Goal: Browse casually: Explore the website without a specific task or goal

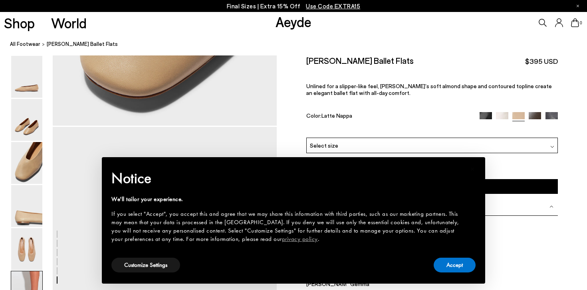
scroll to position [1493, 0]
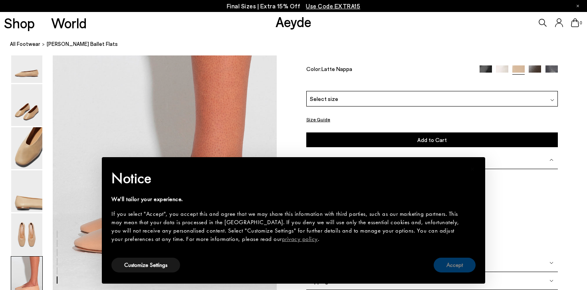
click at [444, 265] on button "Accept" at bounding box center [455, 265] width 42 height 15
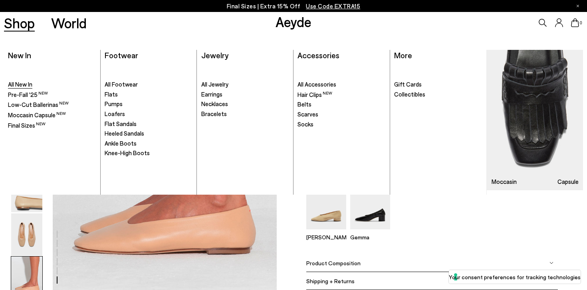
click at [25, 86] on span "All New In" at bounding box center [20, 84] width 24 height 7
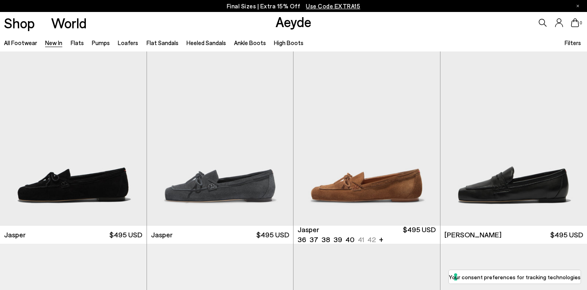
scroll to position [314, 0]
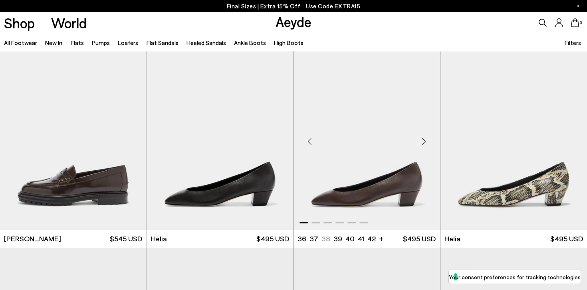
scroll to position [624, 0]
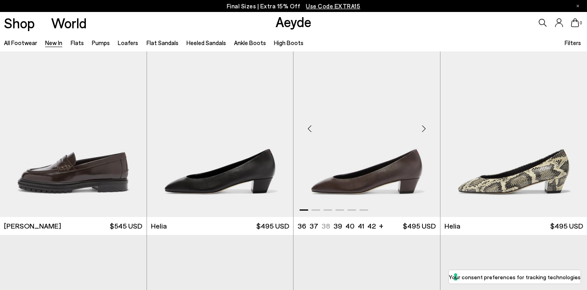
click at [425, 127] on div "Next slide" at bounding box center [424, 129] width 24 height 24
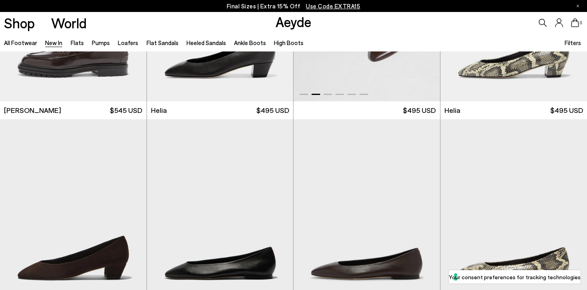
scroll to position [824, 0]
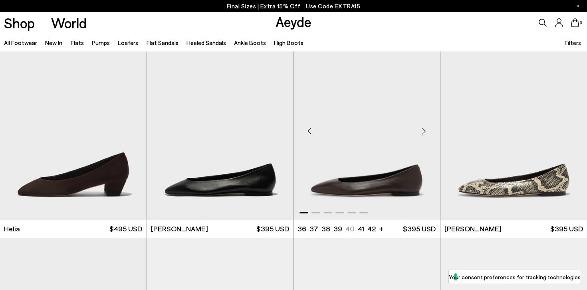
click at [425, 128] on div "Next slide" at bounding box center [424, 131] width 24 height 24
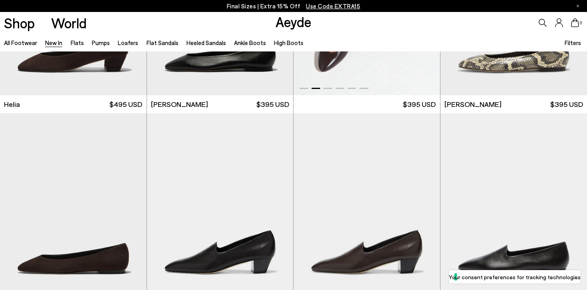
scroll to position [996, 0]
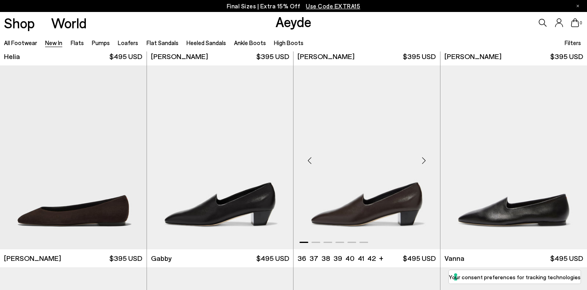
click at [424, 165] on div "Next slide" at bounding box center [424, 161] width 24 height 24
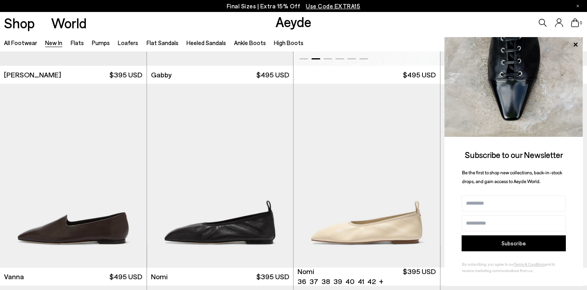
scroll to position [1226, 0]
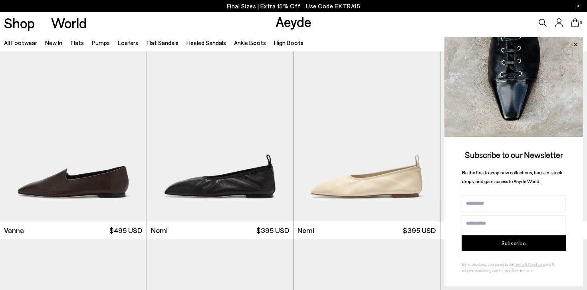
click at [576, 44] on icon at bounding box center [576, 44] width 4 height 4
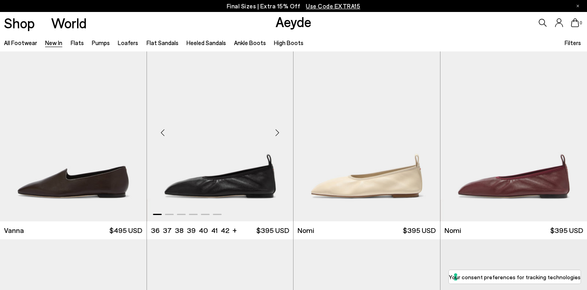
click at [278, 132] on div "Next slide" at bounding box center [277, 133] width 24 height 24
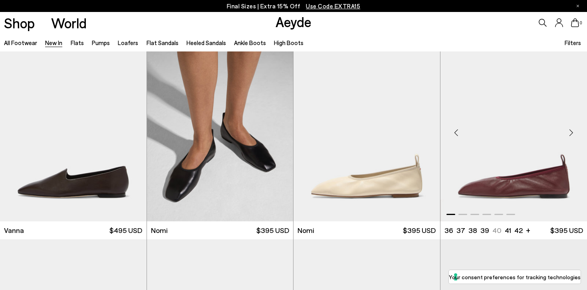
click at [569, 135] on div "Next slide" at bounding box center [571, 133] width 24 height 24
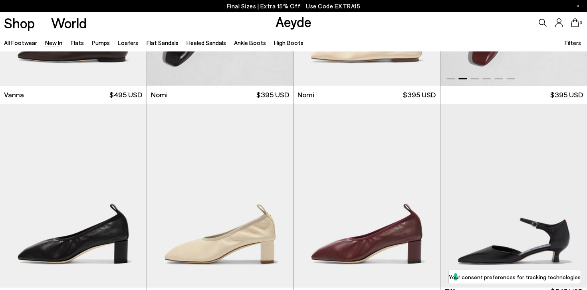
scroll to position [1420, 0]
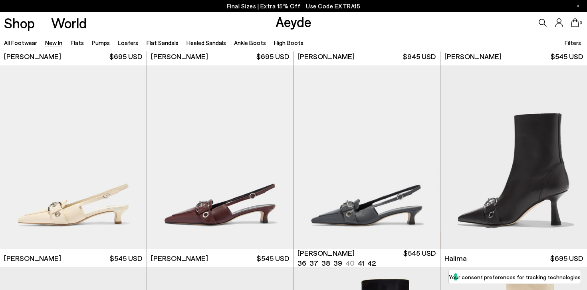
scroll to position [2465, 0]
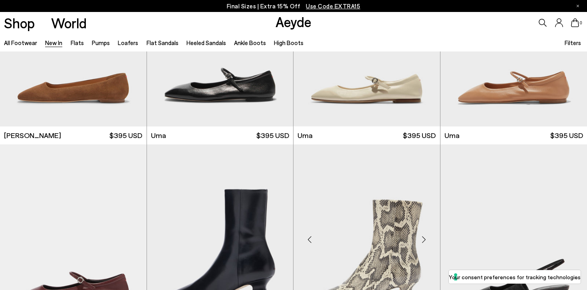
scroll to position [3863, 0]
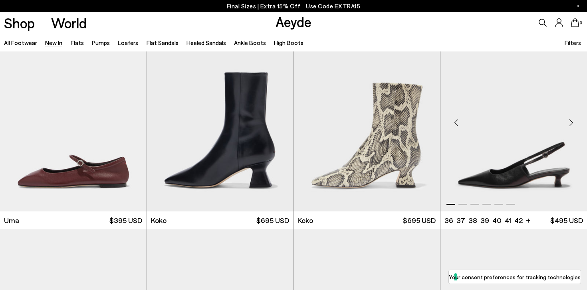
click at [574, 123] on div "Next slide" at bounding box center [571, 123] width 24 height 24
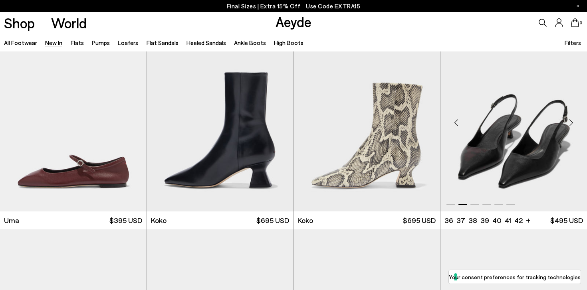
click at [574, 123] on div "Next slide" at bounding box center [571, 123] width 24 height 24
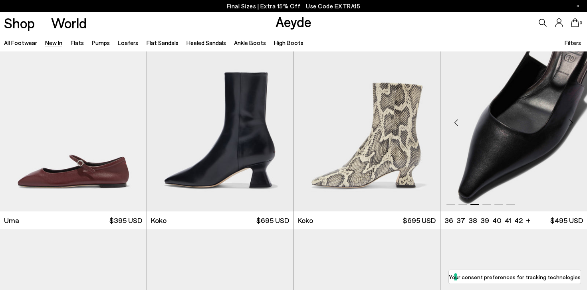
click at [574, 123] on div "Next slide" at bounding box center [571, 123] width 24 height 24
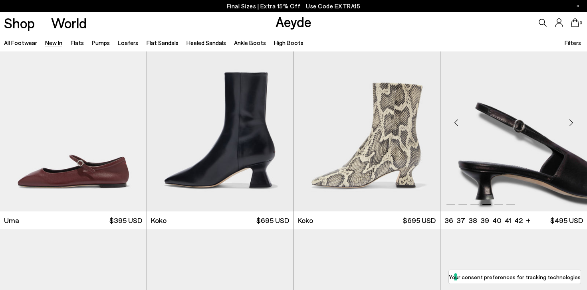
click at [574, 123] on div "Next slide" at bounding box center [571, 123] width 24 height 24
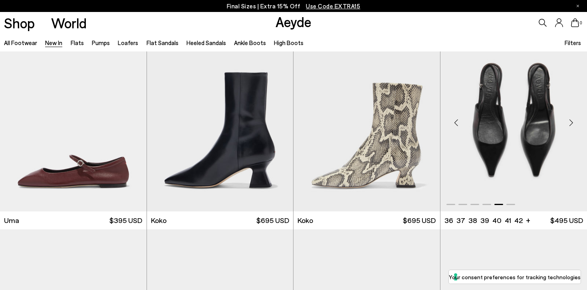
click at [573, 123] on div "Next slide" at bounding box center [571, 123] width 24 height 24
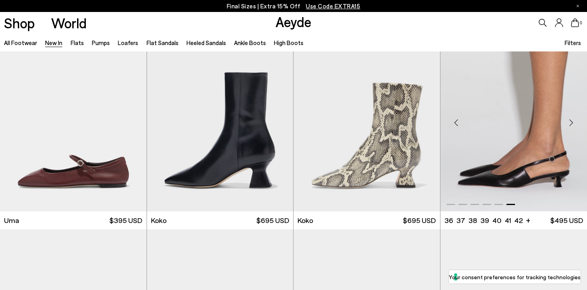
click at [572, 123] on div "Next slide" at bounding box center [571, 123] width 24 height 24
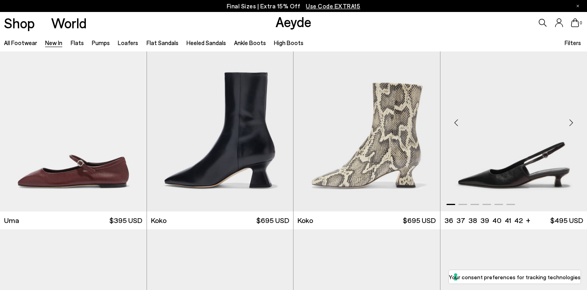
click at [572, 123] on div "Next slide" at bounding box center [571, 123] width 24 height 24
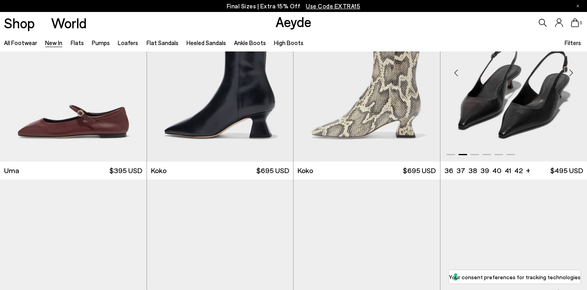
scroll to position [4045, 0]
